Goal: Information Seeking & Learning: Understand process/instructions

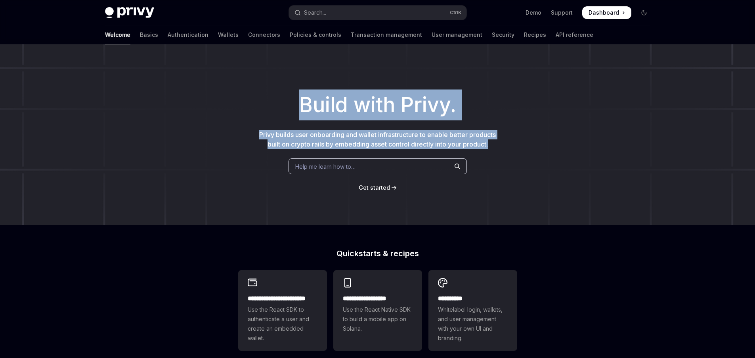
drag, startPoint x: 380, startPoint y: 88, endPoint x: 507, endPoint y: 151, distance: 141.1
click at [507, 151] on div "Build with Privy. Privy builds user onboarding and wallet infrastructure to ena…" at bounding box center [377, 134] width 755 height 181
click at [506, 151] on div "Build with Privy. Privy builds user onboarding and wallet infrastructure to ena…" at bounding box center [377, 134] width 755 height 181
drag, startPoint x: 502, startPoint y: 145, endPoint x: 450, endPoint y: 79, distance: 83.9
click at [451, 80] on div "Build with Privy. Privy builds user onboarding and wallet infrastructure to ena…" at bounding box center [377, 134] width 755 height 181
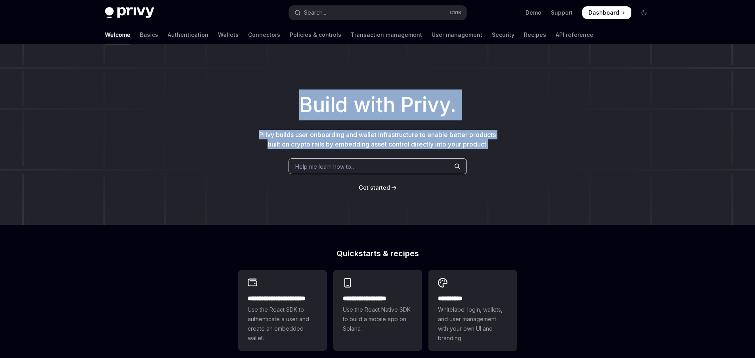
click at [450, 79] on div "Build with Privy. Privy builds user onboarding and wallet infrastructure to ena…" at bounding box center [377, 134] width 755 height 181
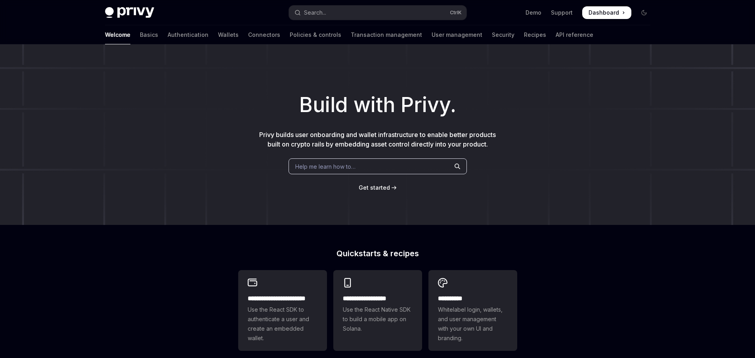
click at [606, 12] on span "Dashboard" at bounding box center [604, 13] width 31 height 8
click at [384, 17] on button "Search... Ctrl K" at bounding box center [378, 13] width 178 height 14
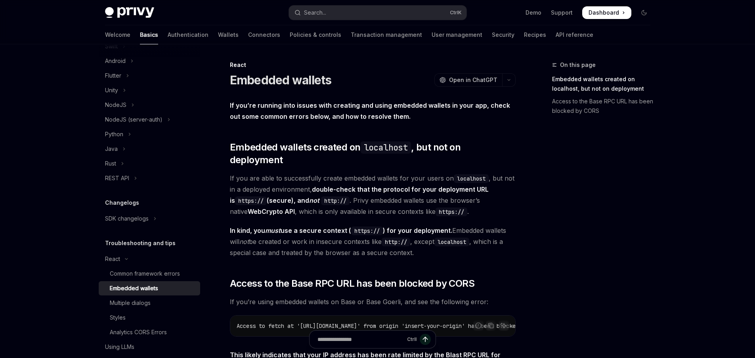
scroll to position [76, 0]
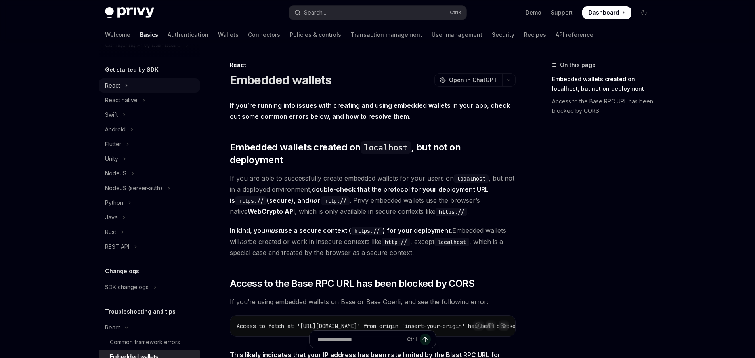
click at [138, 91] on button "React" at bounding box center [149, 85] width 101 height 14
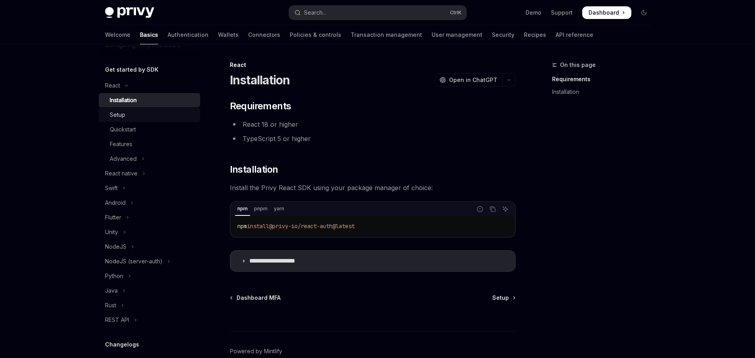
click at [149, 116] on div "Setup" at bounding box center [153, 115] width 86 height 10
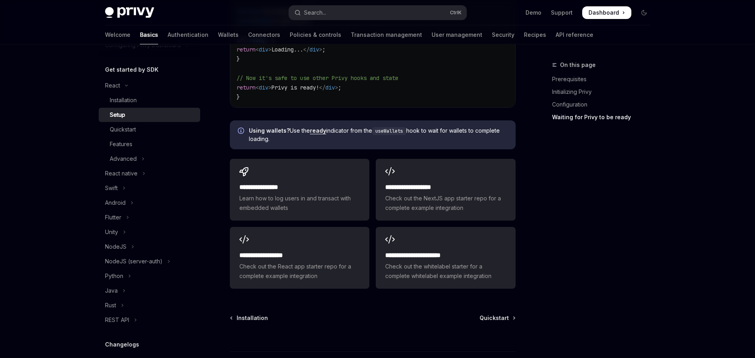
scroll to position [1013, 0]
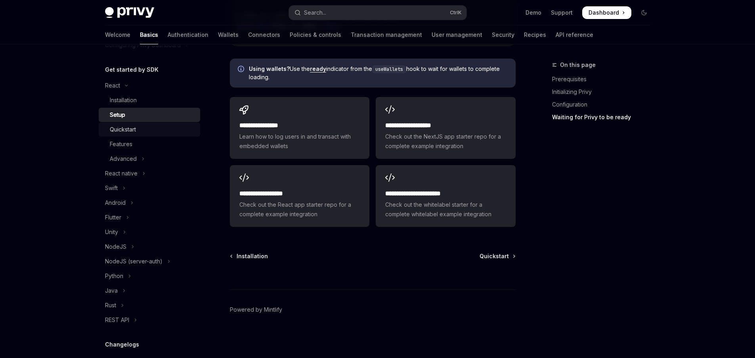
click at [160, 132] on div "Quickstart" at bounding box center [153, 130] width 86 height 10
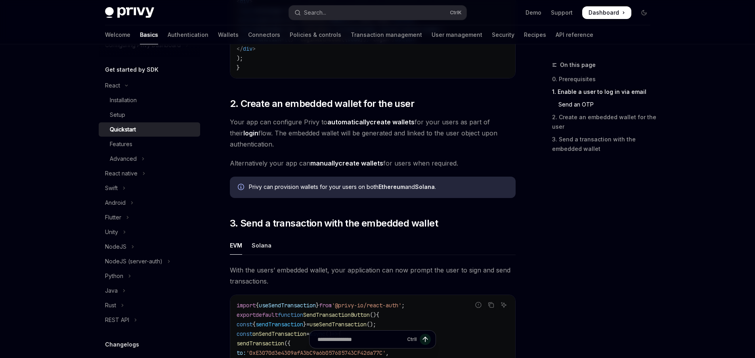
scroll to position [523, 0]
drag, startPoint x: 295, startPoint y: 119, endPoint x: 378, endPoint y: 147, distance: 87.1
click at [379, 147] on span "Your app can configure Privy to automatically create wallets for your users as …" at bounding box center [373, 132] width 286 height 33
click at [375, 149] on span "Your app can configure Privy to automatically create wallets for your users as …" at bounding box center [373, 132] width 286 height 33
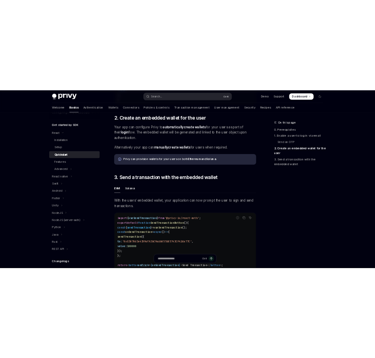
scroll to position [666, 0]
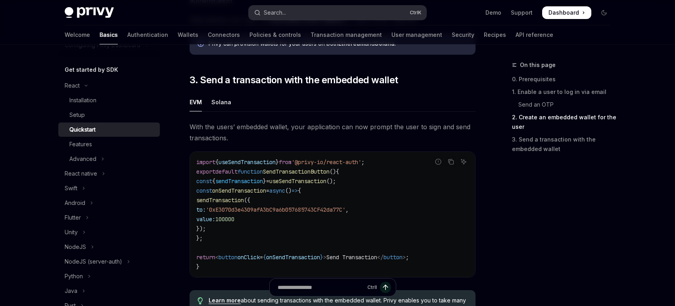
type textarea "*"
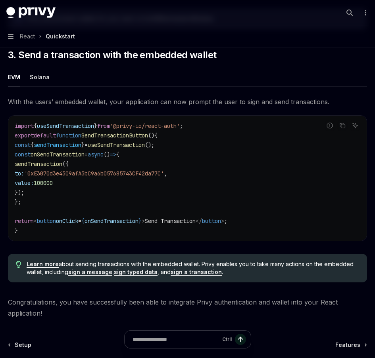
scroll to position [635, 0]
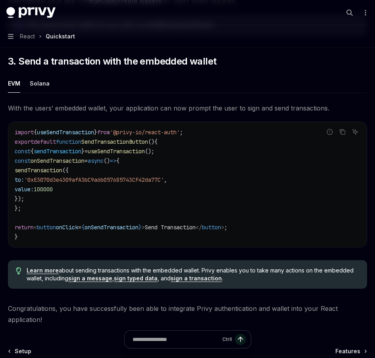
click at [72, 161] on span "onSendTransaction" at bounding box center [58, 160] width 54 height 7
